Goal: Task Accomplishment & Management: Use online tool/utility

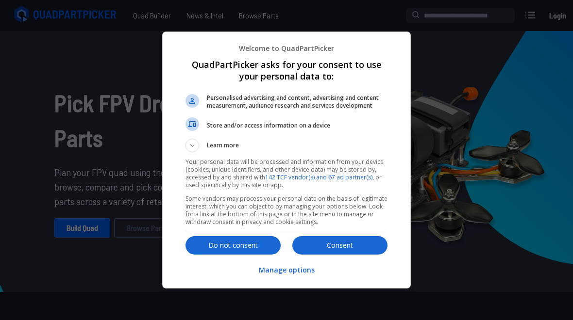
click at [349, 247] on button "Consent" at bounding box center [339, 245] width 95 height 18
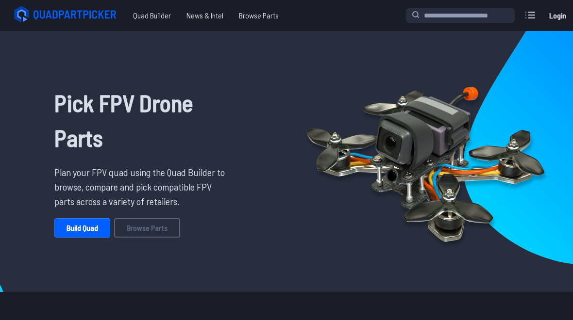
click at [63, 230] on link "Build Quad" at bounding box center [82, 227] width 56 height 19
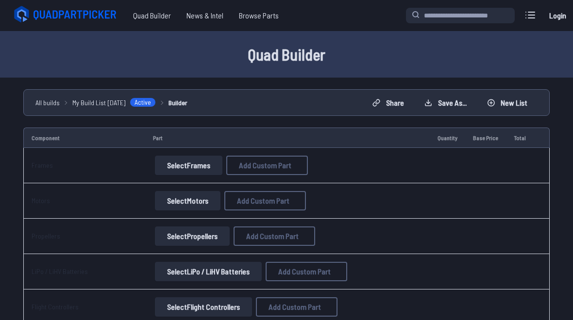
click at [172, 162] on button "Select Frames" at bounding box center [188, 165] width 67 height 19
click at [174, 164] on button "Select Frames" at bounding box center [188, 165] width 67 height 19
click at [250, 174] on button "Add Custom Part" at bounding box center [267, 165] width 82 height 19
select select "**********"
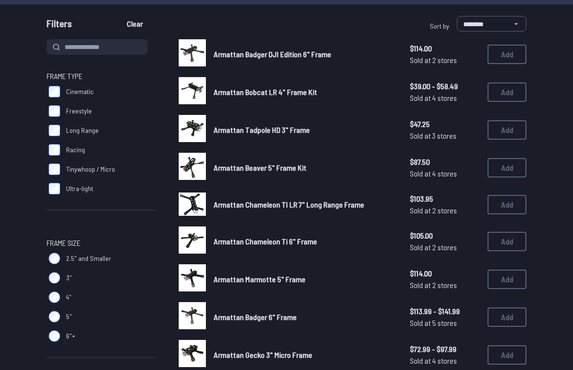
scroll to position [85, 0]
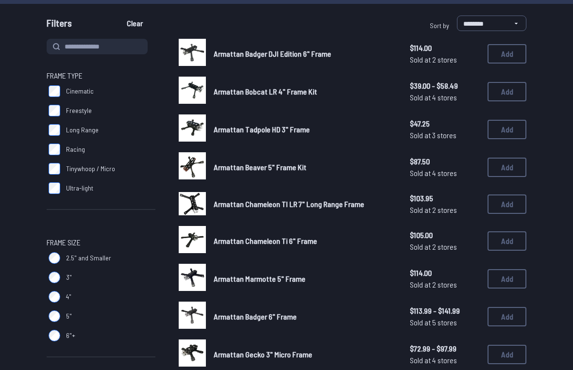
click at [55, 101] on label "Freestyle" at bounding box center [101, 110] width 109 height 19
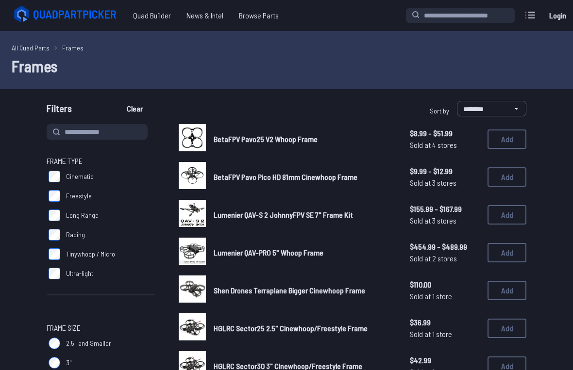
click at [52, 101] on span "Filters" at bounding box center [59, 110] width 25 height 19
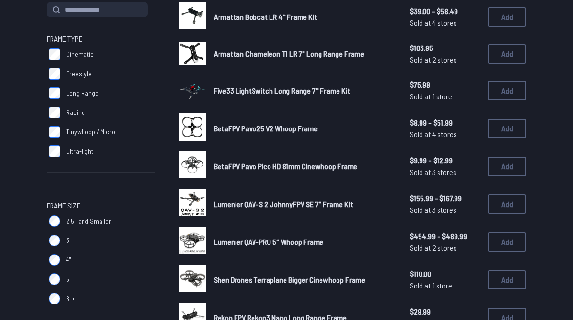
scroll to position [114, 0]
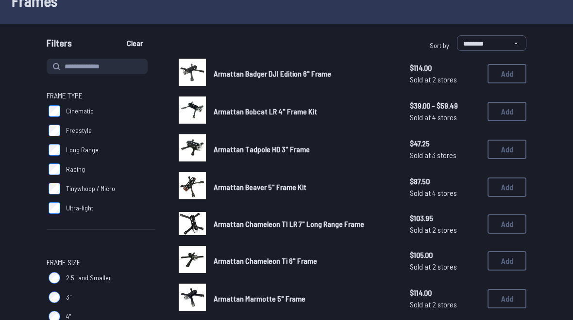
scroll to position [110, 0]
